Goal: Task Accomplishment & Management: Manage account settings

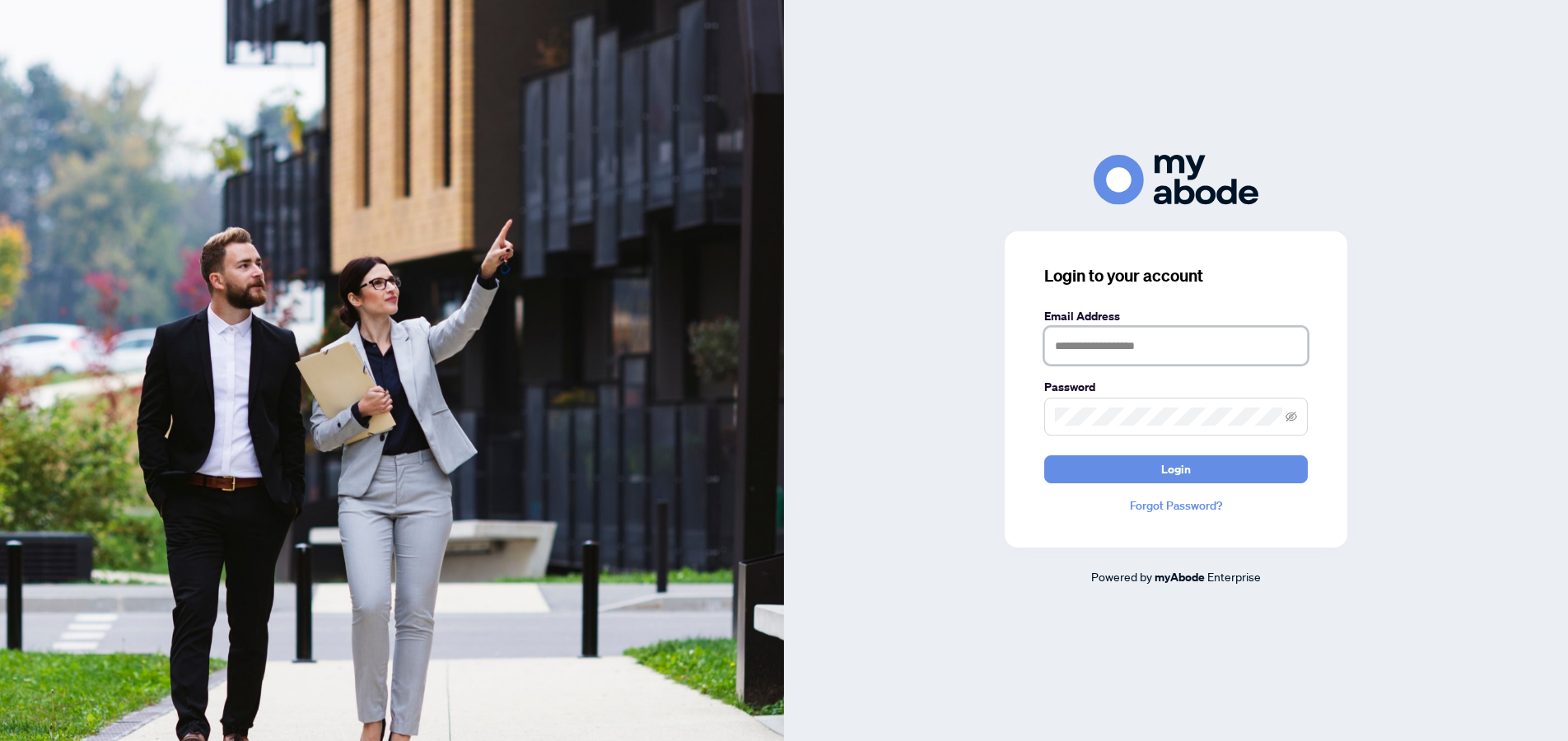
type input "**********"
click at [1165, 476] on span "Login" at bounding box center [1176, 469] width 30 height 26
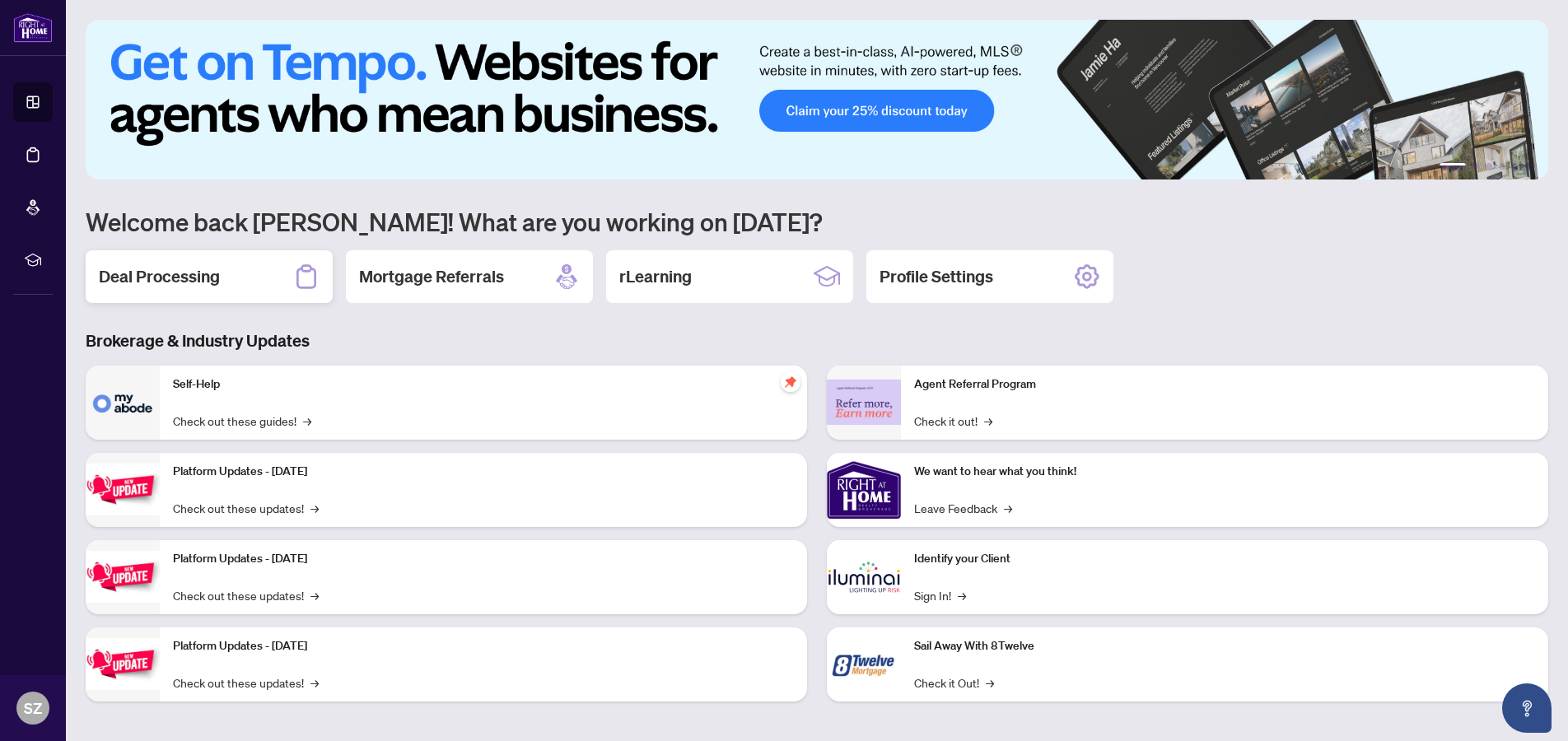
click at [142, 272] on h2 "Deal Processing" at bounding box center [159, 276] width 121 height 23
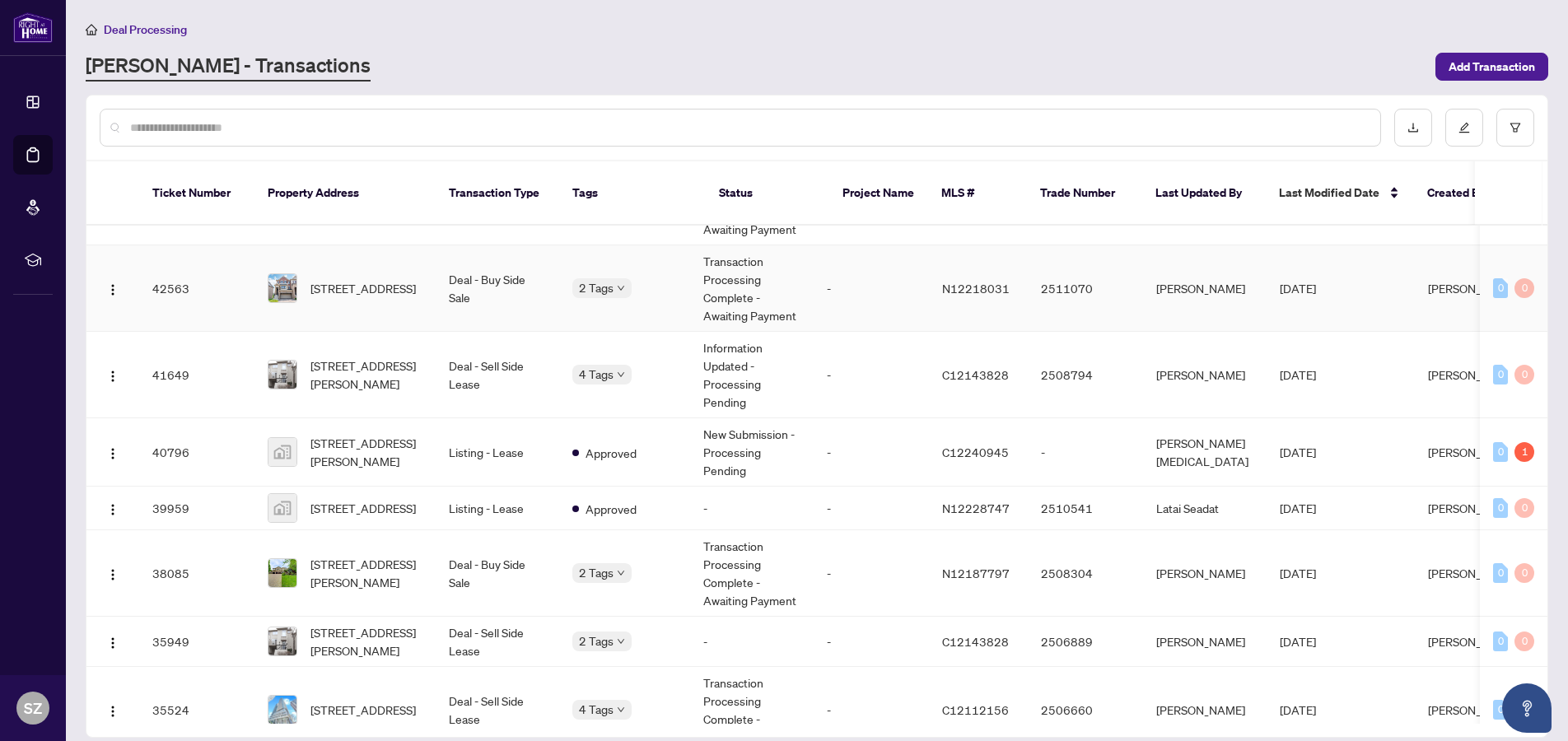
scroll to position [443, 0]
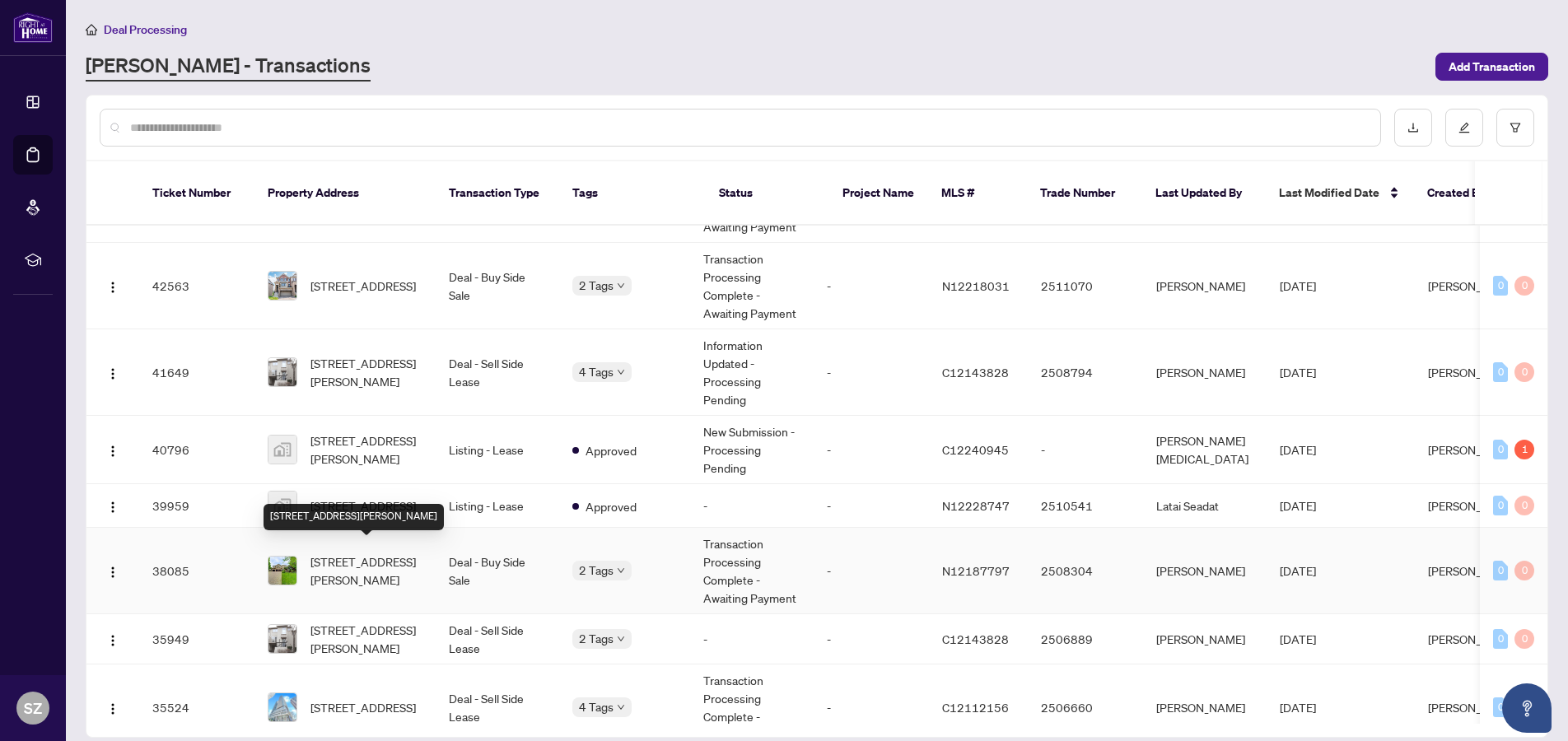
click at [340, 552] on span "[STREET_ADDRESS][PERSON_NAME]" at bounding box center [366, 570] width 112 height 37
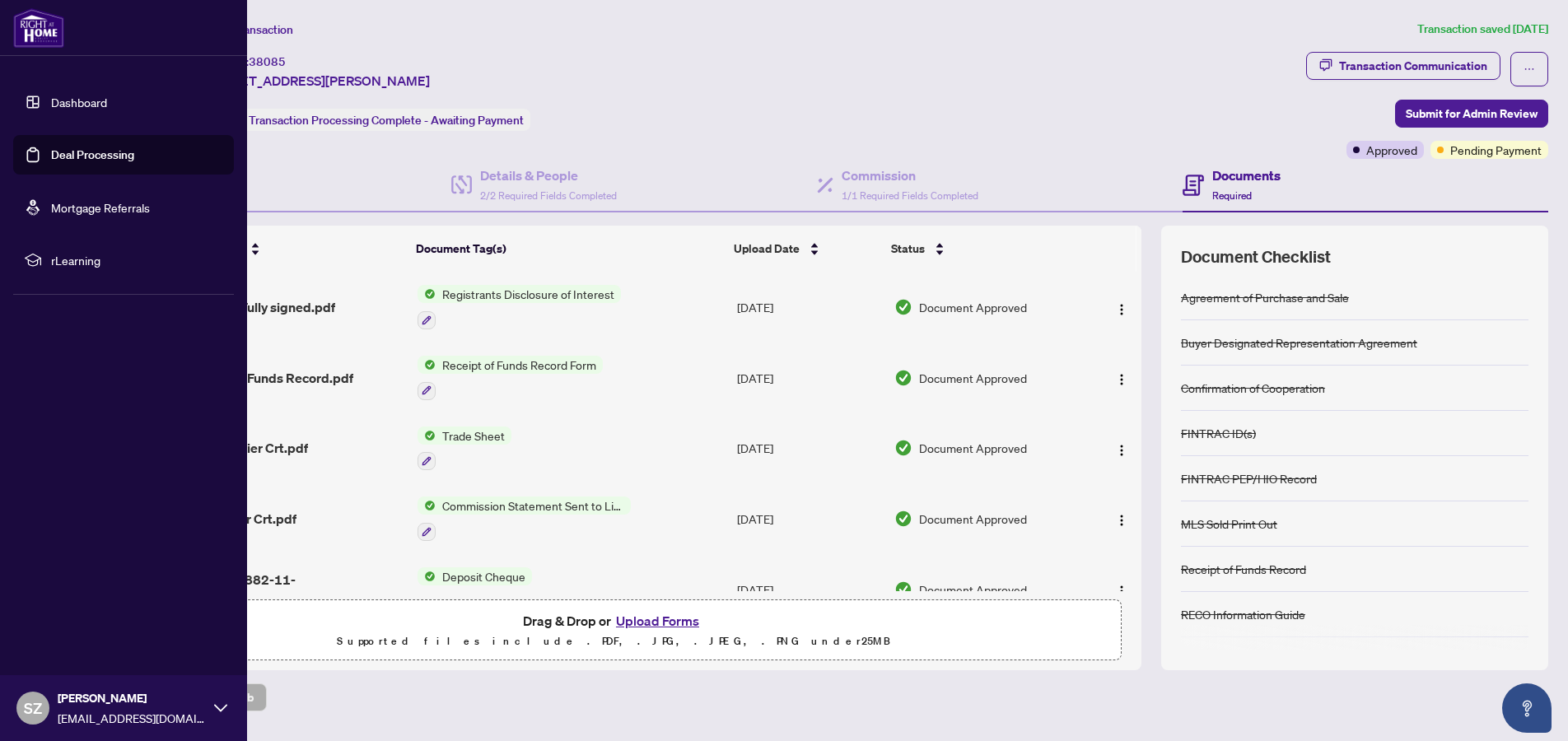
click at [217, 709] on icon at bounding box center [220, 708] width 13 height 13
click at [68, 610] on span "Logout" at bounding box center [66, 610] width 37 height 26
